Goal: Complete application form

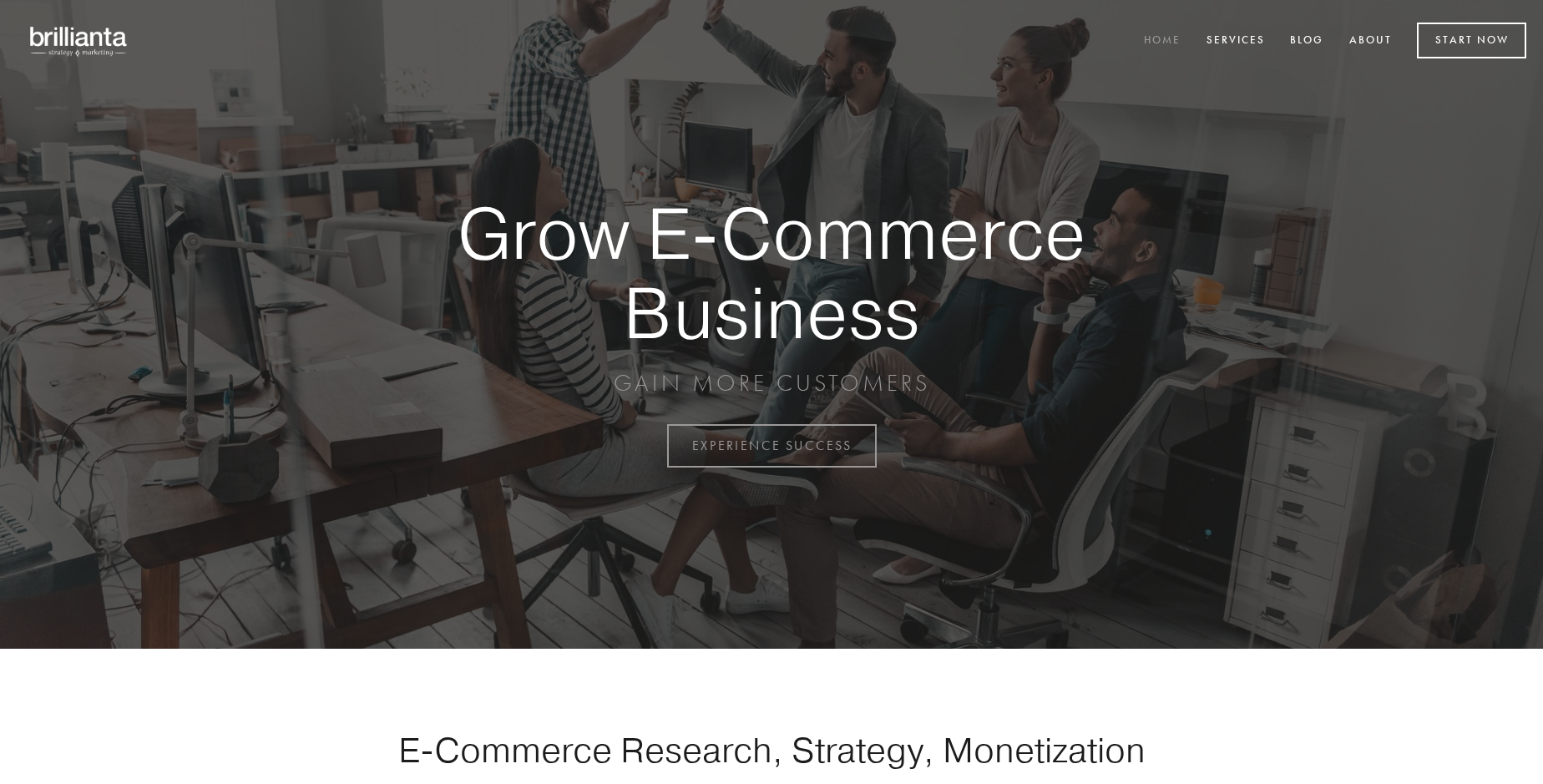
scroll to position [4377, 0]
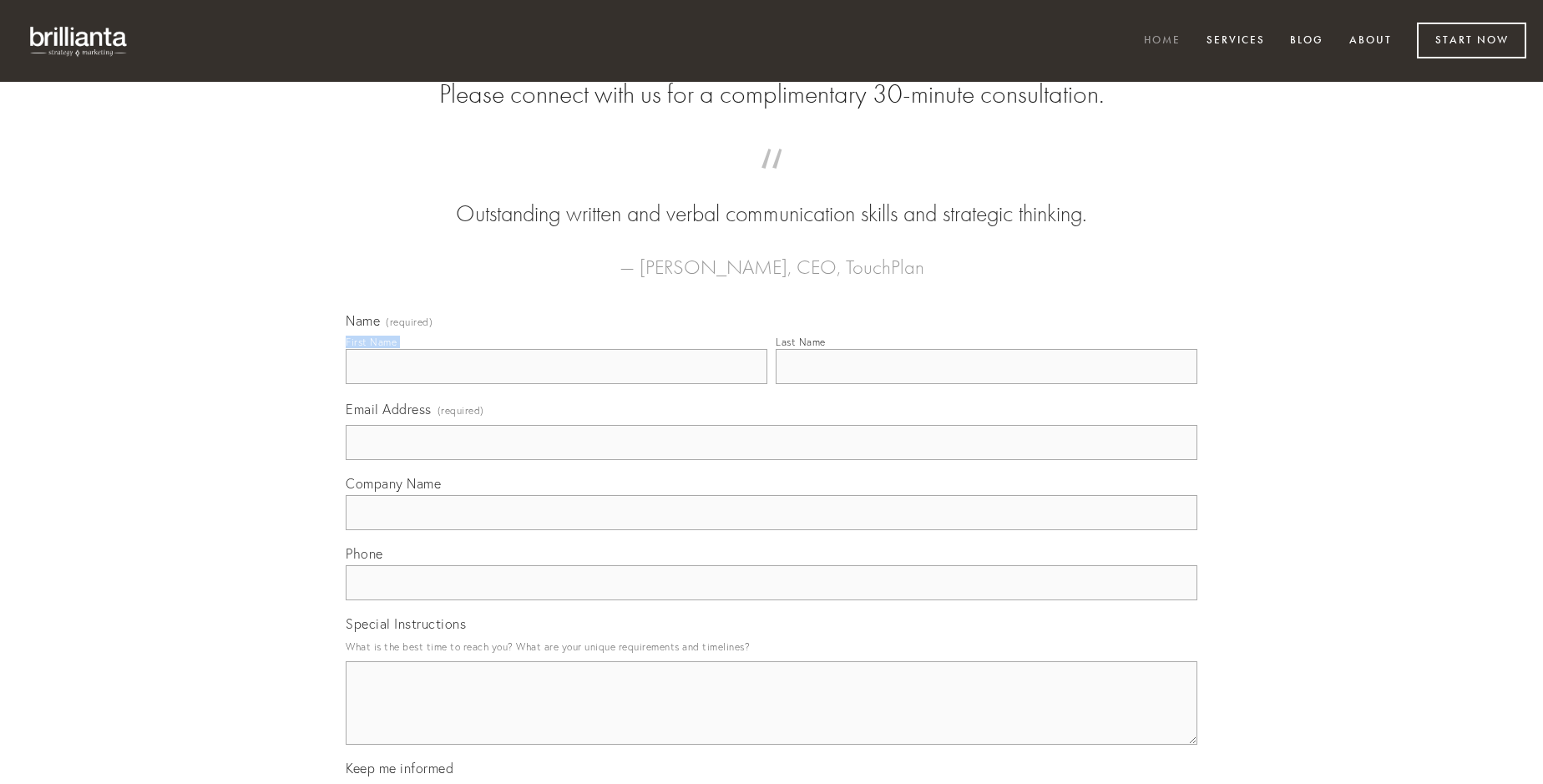
type input "[PERSON_NAME]"
click at [986, 384] on input "Last Name" at bounding box center [987, 366] width 422 height 35
type input "[PERSON_NAME]"
click at [772, 460] on input "Email Address (required)" at bounding box center [772, 442] width 852 height 35
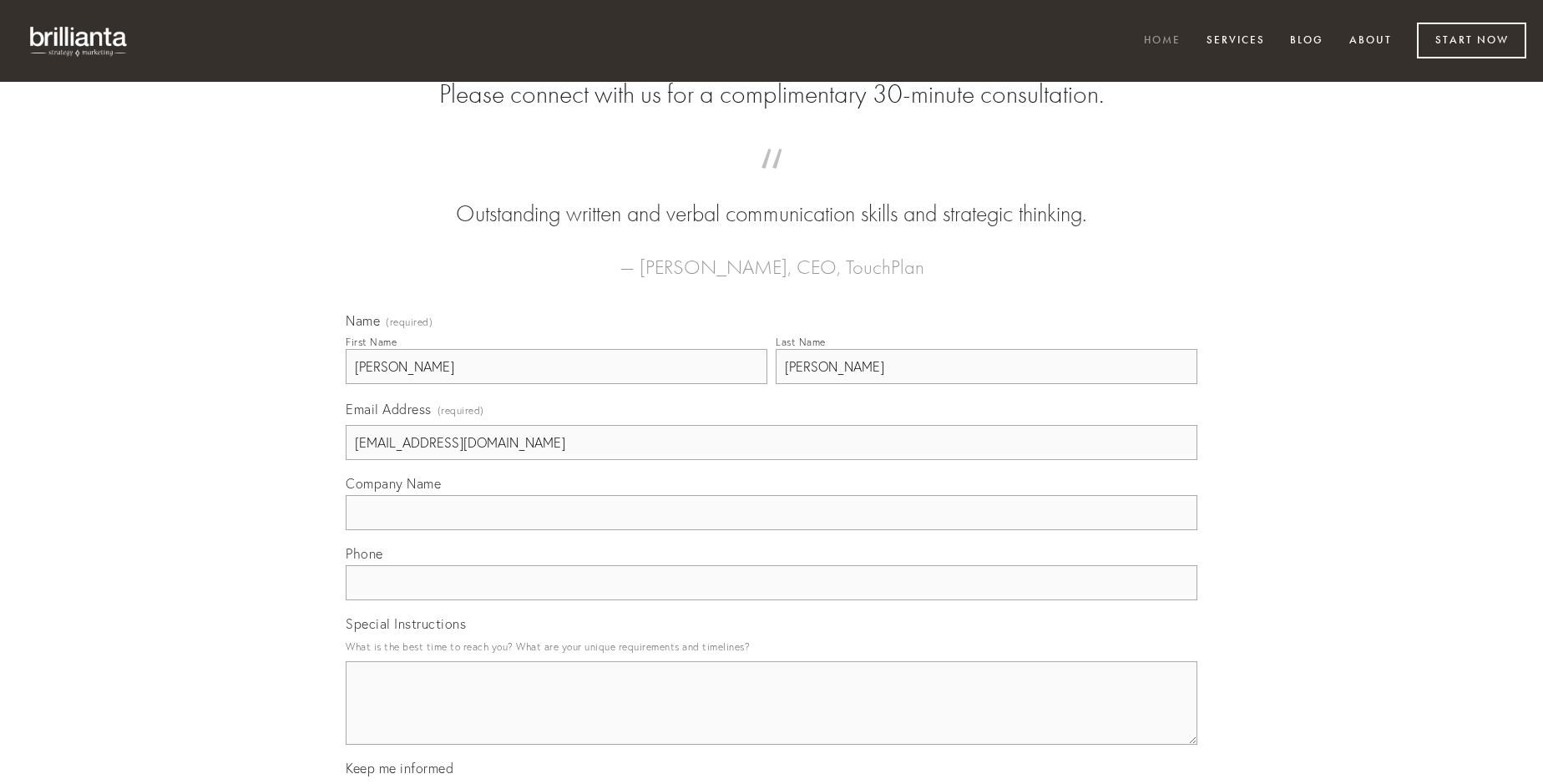
type input "[EMAIL_ADDRESS][DOMAIN_NAME]"
click at [772, 530] on input "Company Name" at bounding box center [772, 512] width 852 height 35
type input "consectetur"
click at [772, 601] on input "text" at bounding box center [772, 582] width 852 height 35
click at [772, 718] on textarea "Special Instructions" at bounding box center [772, 703] width 852 height 83
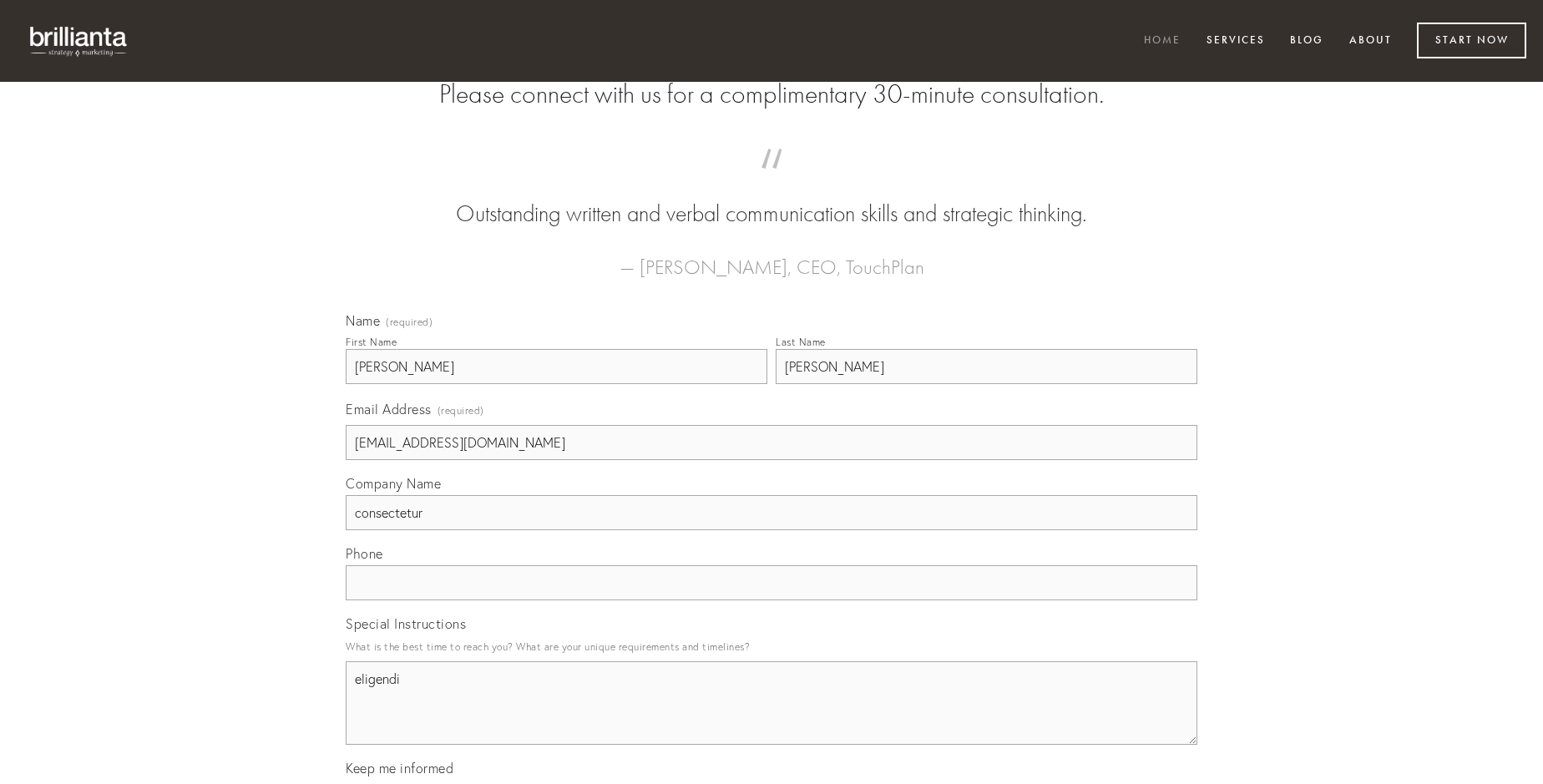
type textarea "eligendi"
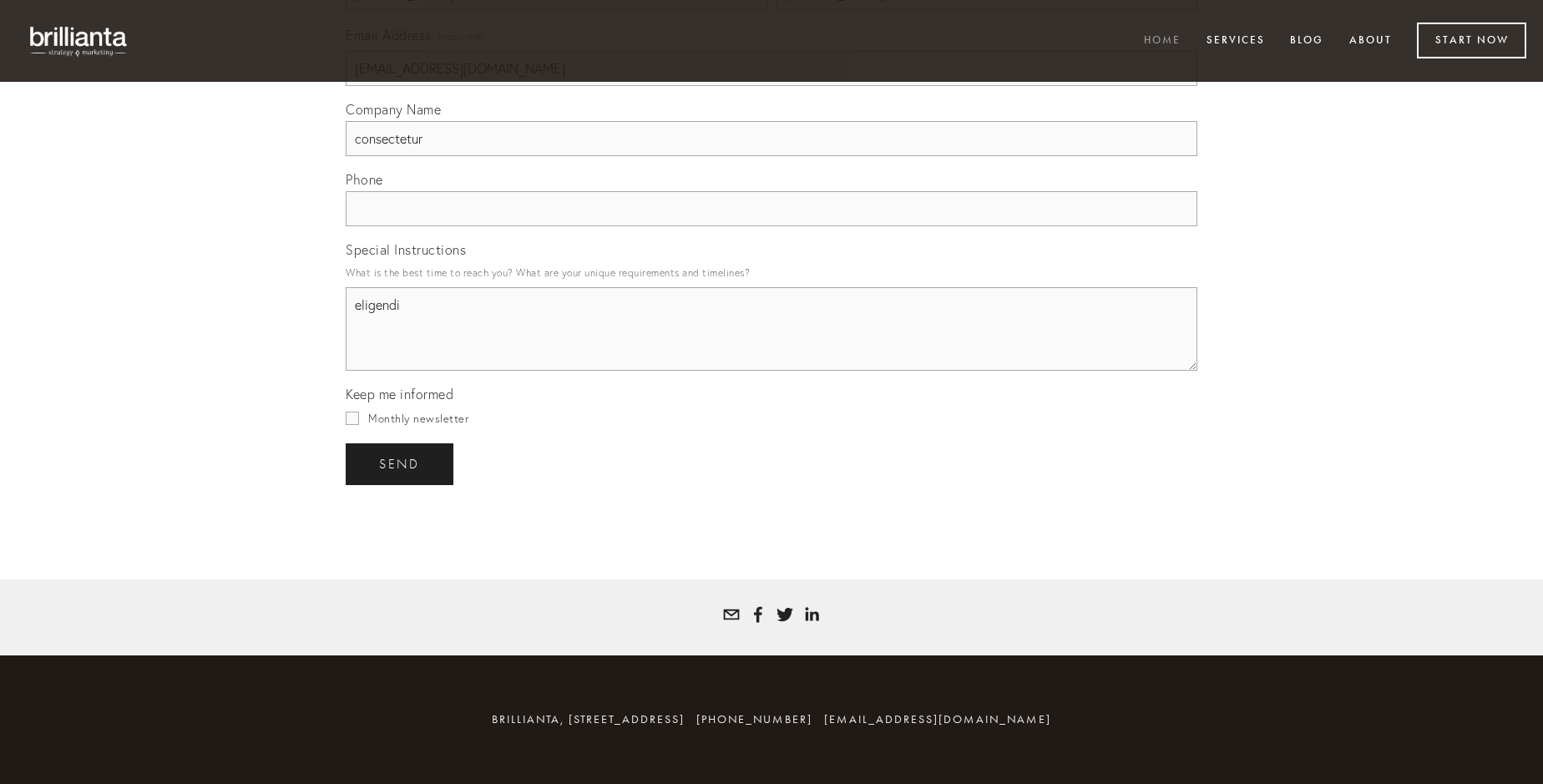
click at [401, 463] on span "send" at bounding box center [400, 464] width 41 height 15
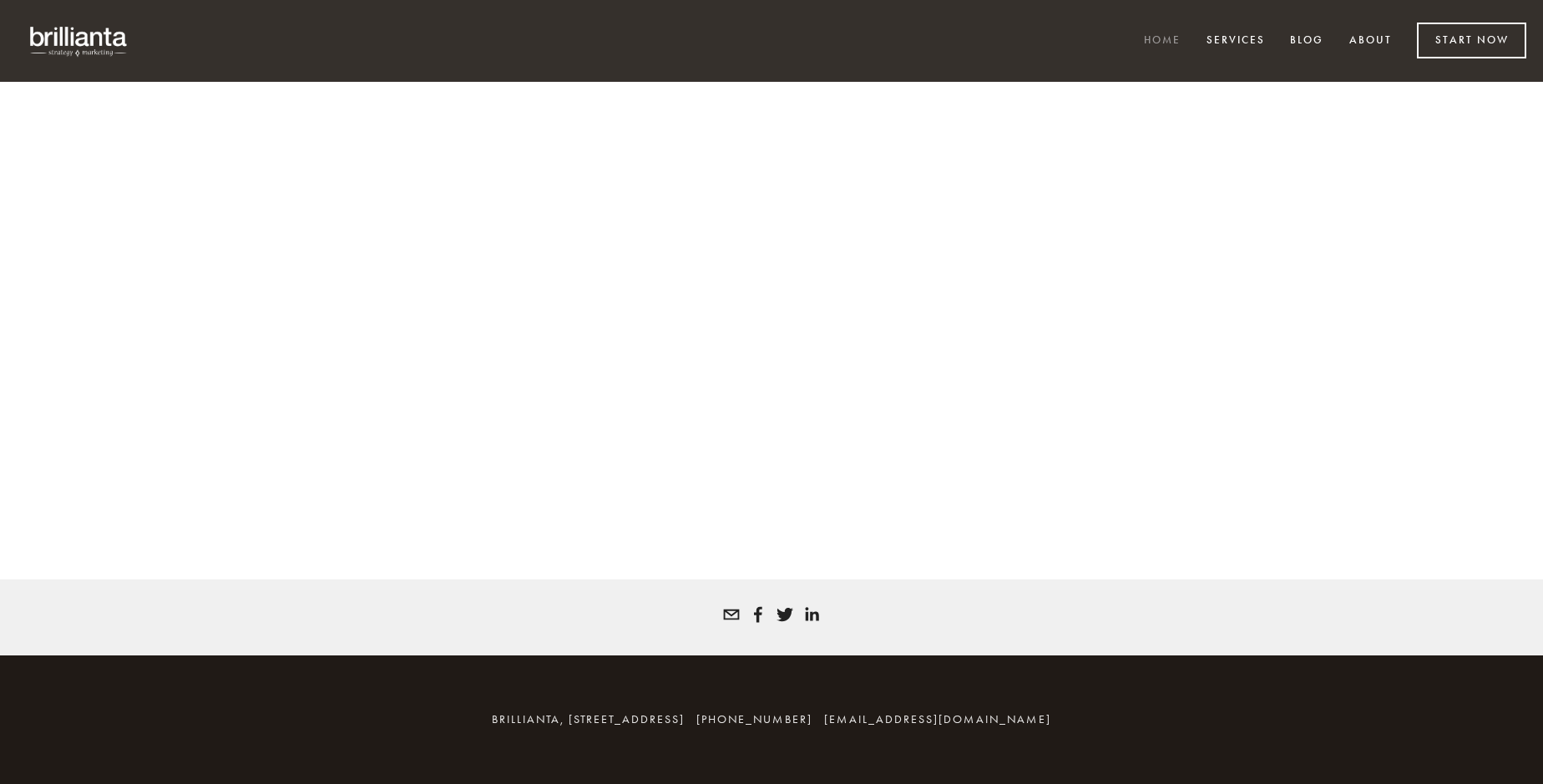
scroll to position [4354, 0]
